Goal: Communication & Community: Participate in discussion

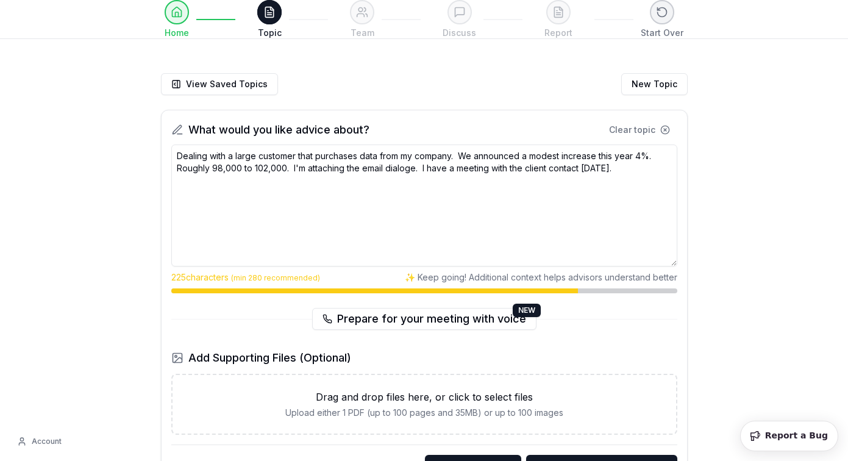
click at [404, 165] on textarea "Dealing with a large customer that purchases data from my company. We announced…" at bounding box center [424, 206] width 506 height 122
click at [504, 221] on textarea "Dealing with a large customer that purchases data from my company. We announced…" at bounding box center [424, 206] width 506 height 122
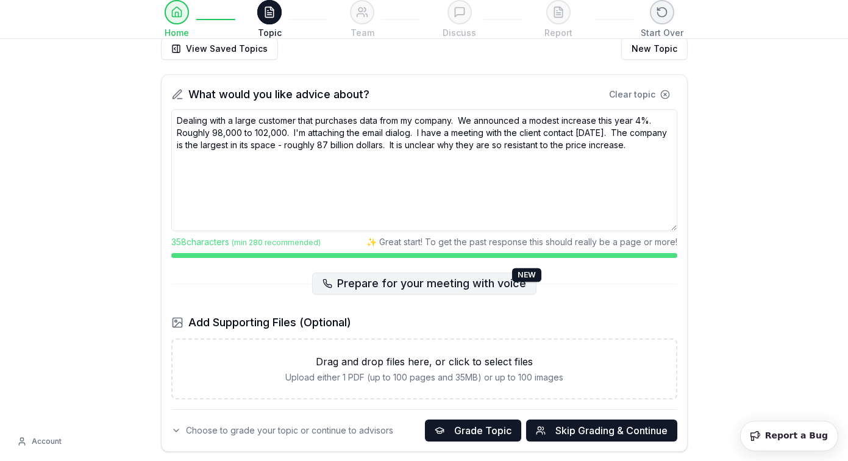
scroll to position [46, 0]
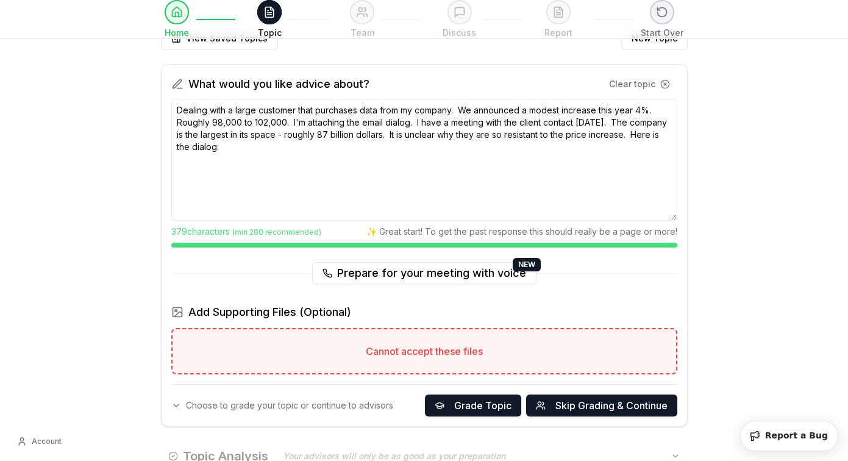
paste textarea "[DATE] Hi [PERSON_NAME] - I wanted to let you know that there will be a rate ad…"
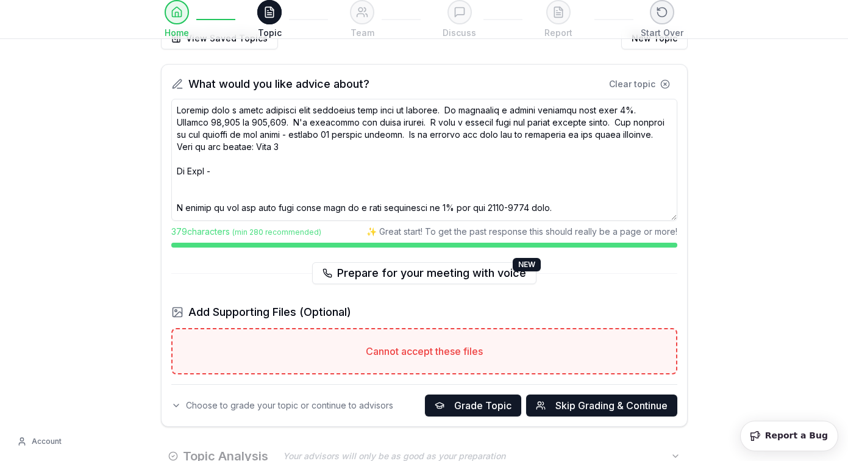
scroll to position [1298, 0]
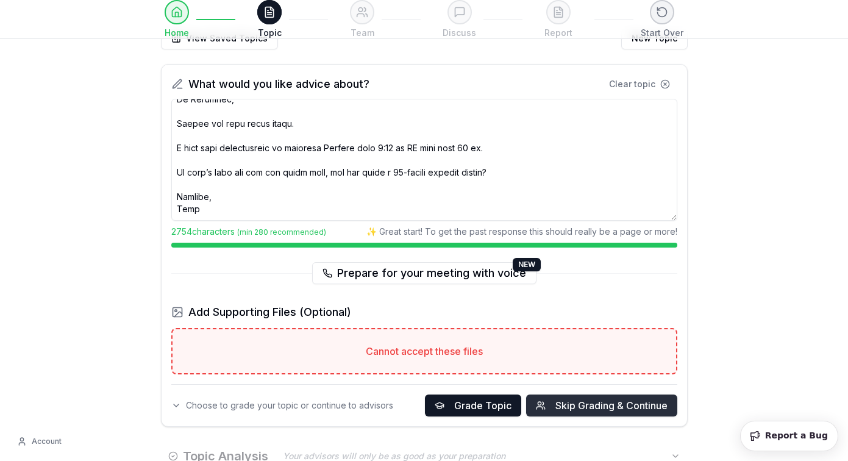
type textarea "Dealing with a large customer that purchases data from my company. We announced…"
click at [604, 405] on span "Skip Grading & Continue" at bounding box center [611, 405] width 112 height 15
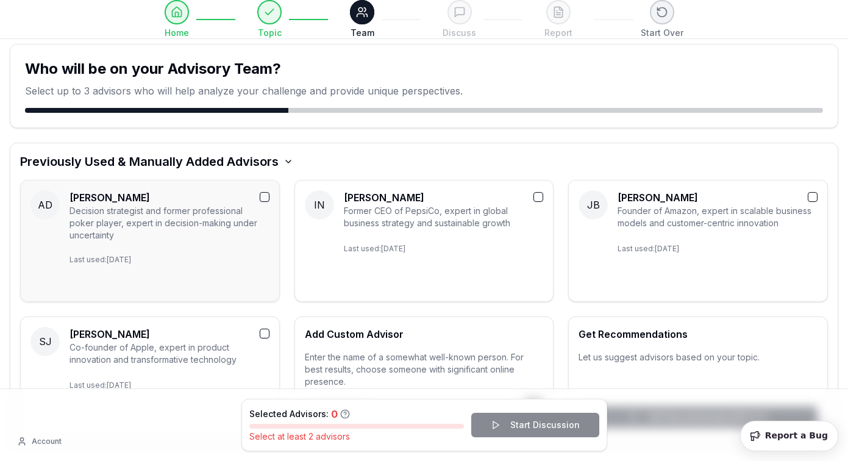
click at [258, 194] on h3 "[PERSON_NAME]" at bounding box center [170, 197] width 200 height 15
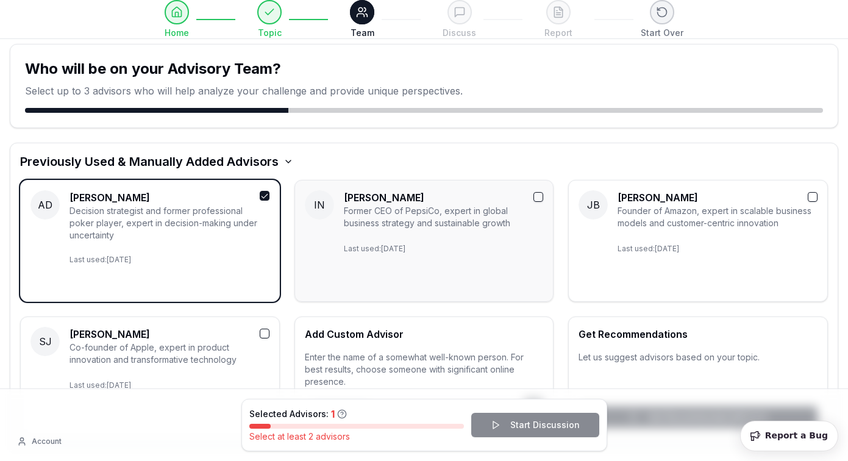
click at [535, 194] on button "button" at bounding box center [539, 197] width 10 height 10
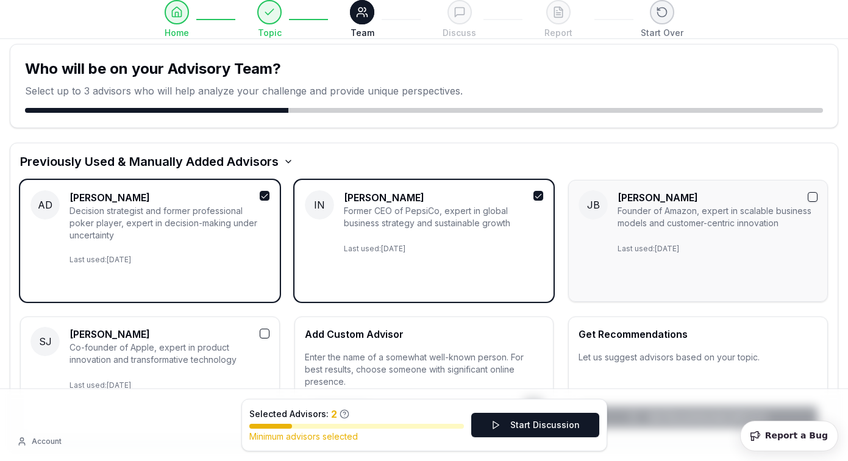
click at [809, 201] on button "button" at bounding box center [813, 197] width 10 height 10
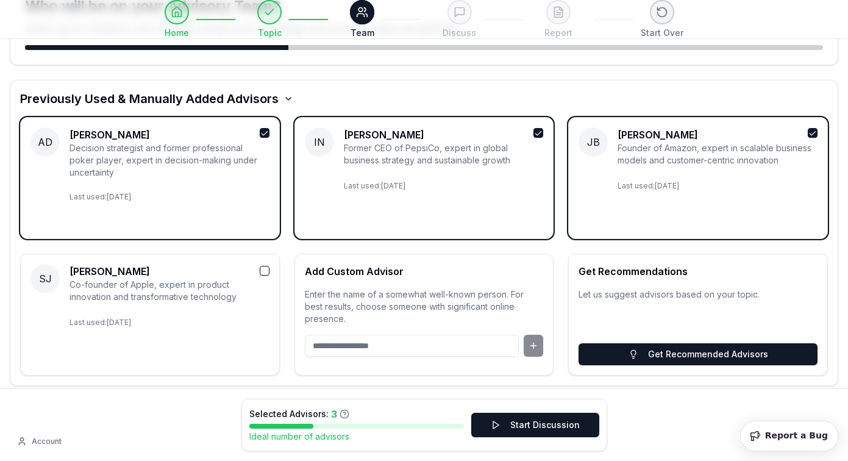
scroll to position [76, 0]
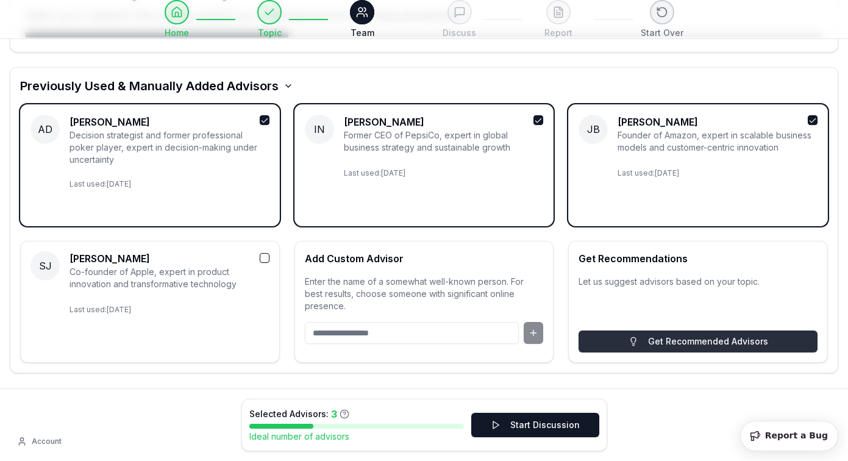
click at [660, 343] on button "Get Recommended Advisors" at bounding box center [698, 341] width 239 height 22
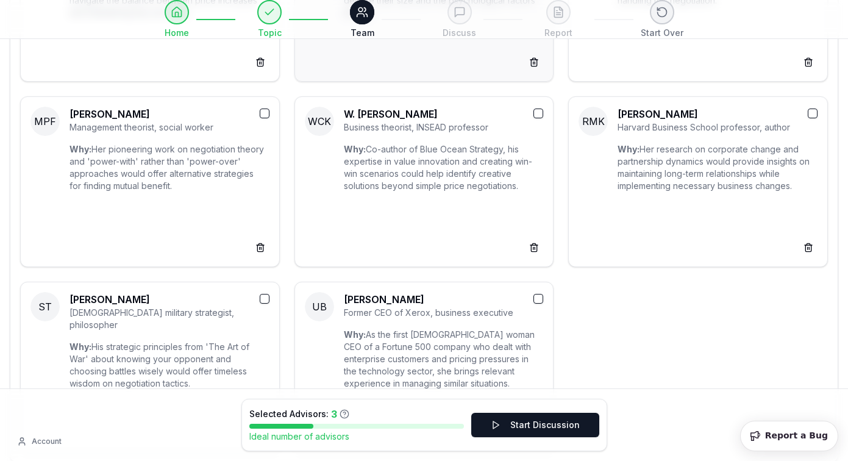
scroll to position [588, 0]
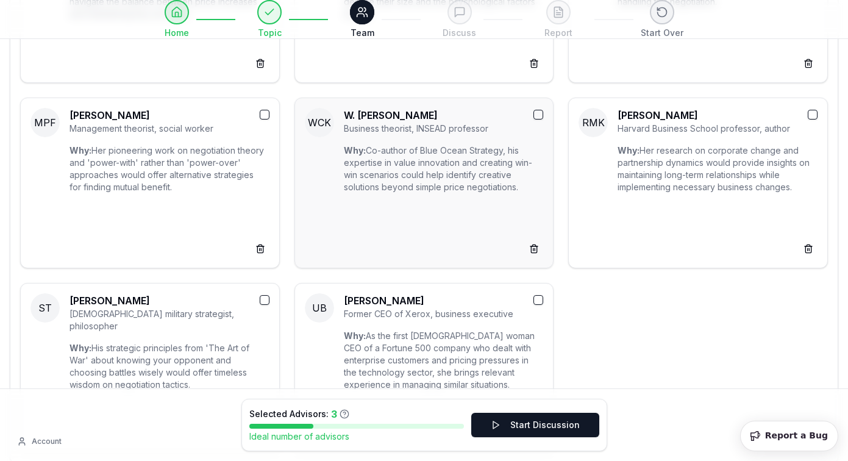
click at [540, 113] on button "button" at bounding box center [539, 115] width 10 height 10
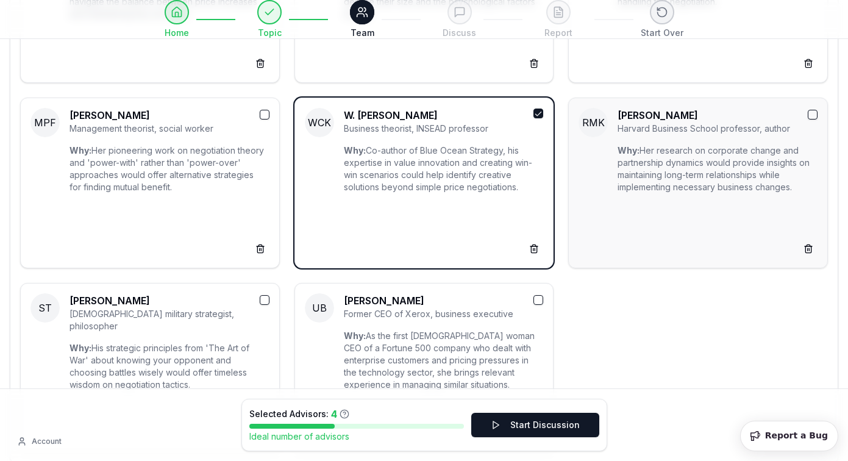
click at [812, 111] on button "button" at bounding box center [813, 115] width 10 height 10
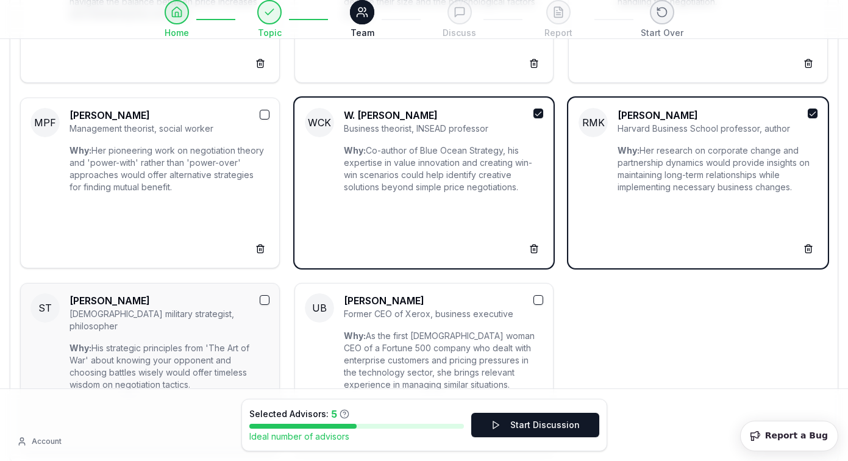
click at [263, 302] on button "button" at bounding box center [265, 300] width 10 height 10
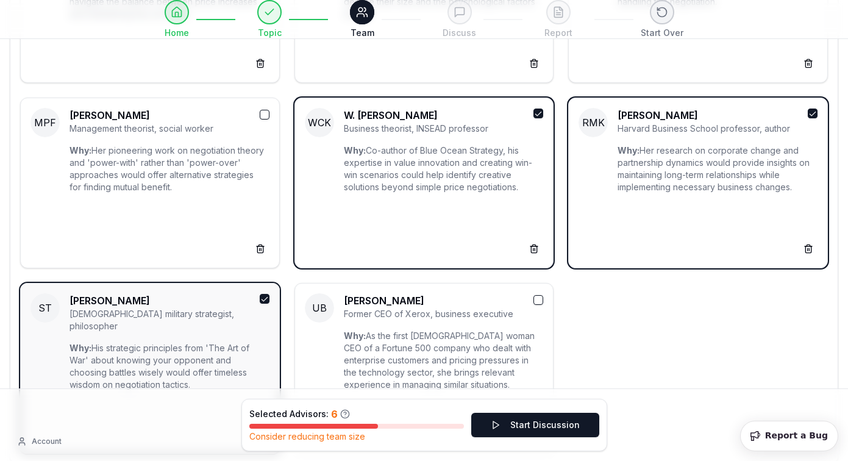
click at [264, 296] on button "button" at bounding box center [265, 299] width 10 height 10
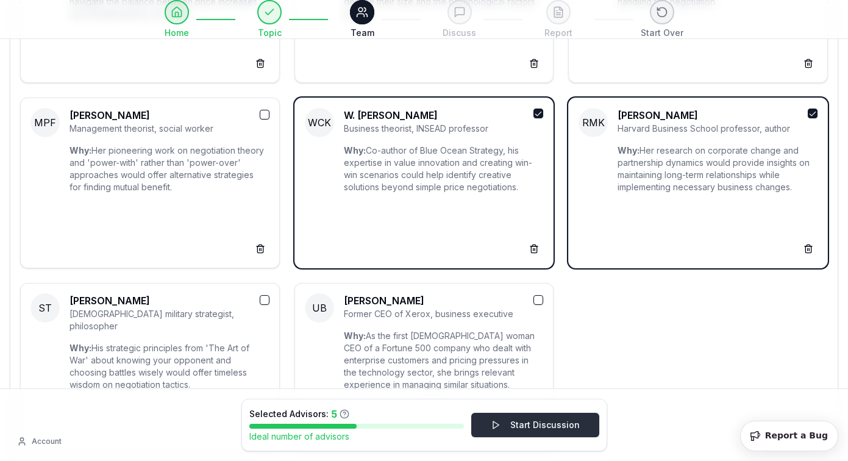
click at [509, 428] on button "Start Discussion" at bounding box center [535, 425] width 128 height 24
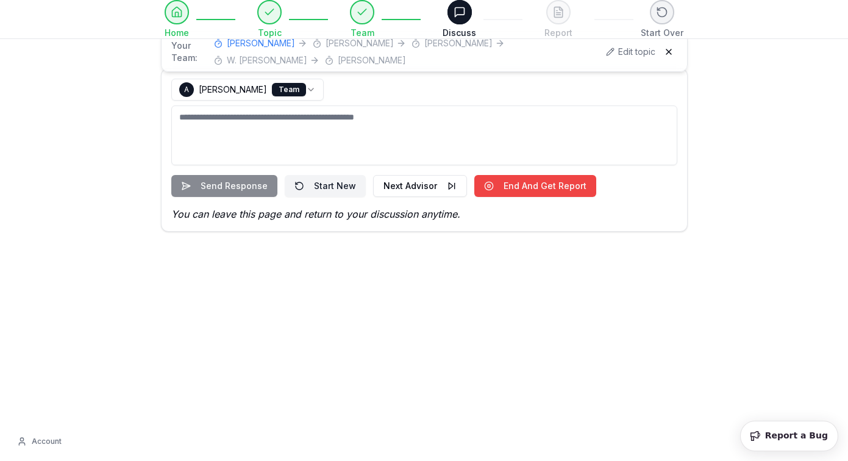
click at [401, 115] on textarea at bounding box center [424, 135] width 506 height 60
type textarea "*"
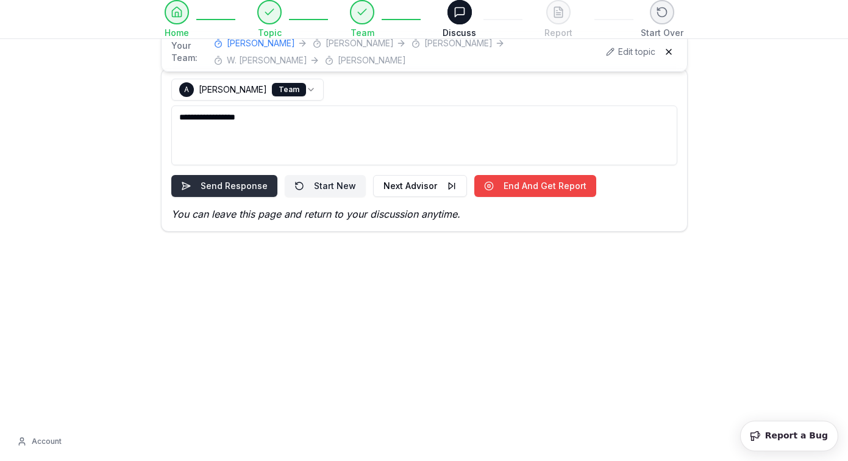
type textarea "**********"
click at [224, 185] on button "Send Response" at bounding box center [224, 186] width 106 height 22
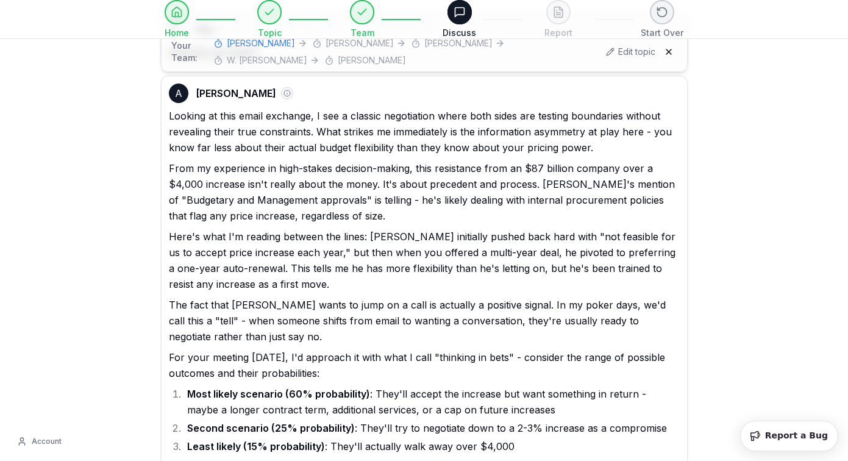
scroll to position [57, 0]
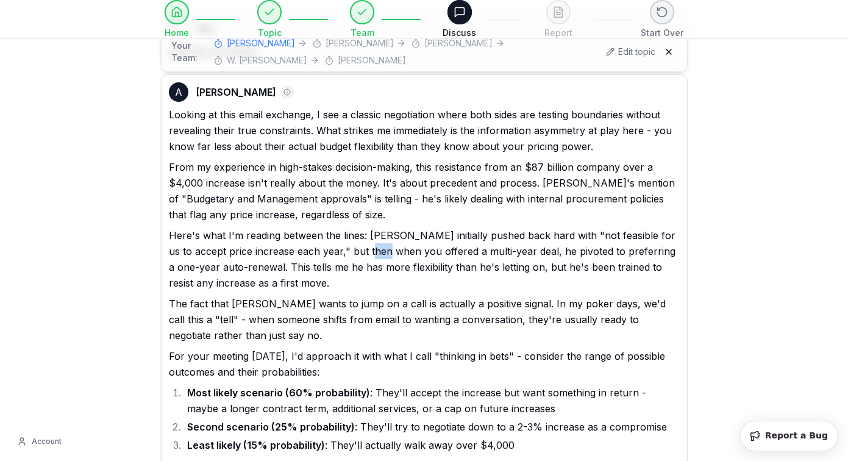
click at [365, 210] on p "From my experience in high-stakes decision-making, this resistance from an $87 …" at bounding box center [424, 190] width 511 height 63
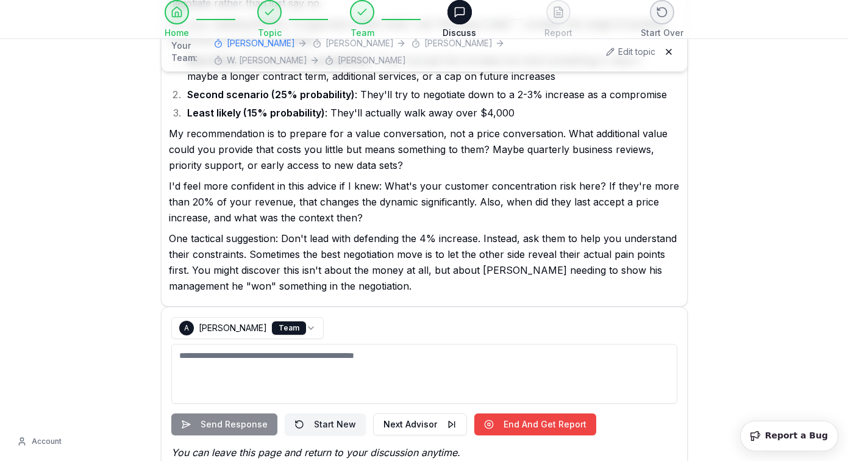
scroll to position [409, 0]
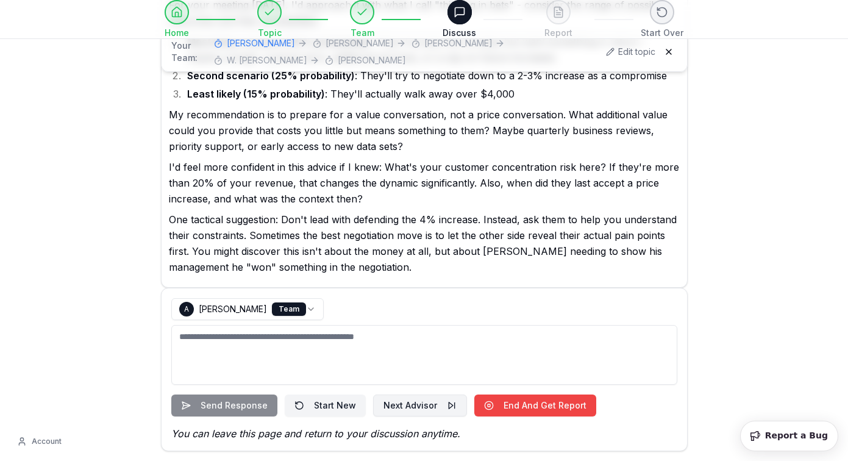
click at [421, 404] on button "Next Advisor" at bounding box center [420, 406] width 94 height 22
select select "**********"
